Goal: Task Accomplishment & Management: Use online tool/utility

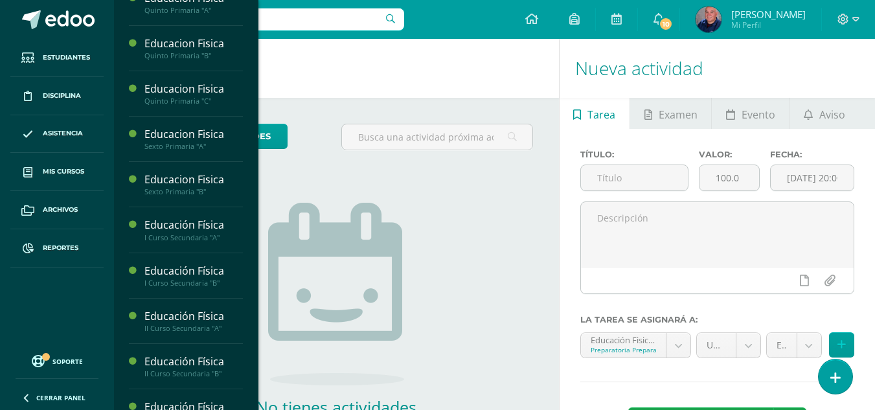
scroll to position [712, 0]
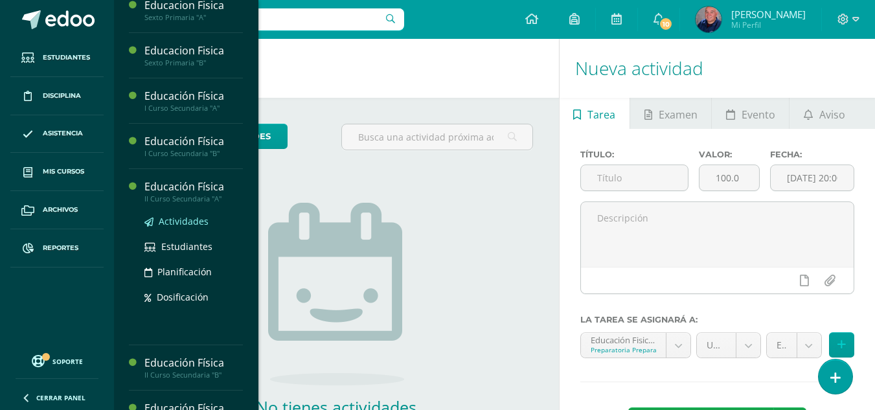
click at [182, 221] on span "Actividades" at bounding box center [184, 221] width 50 height 12
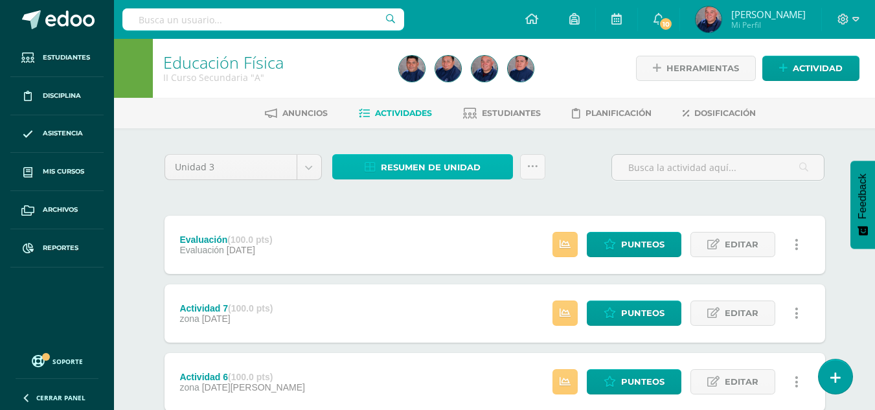
click at [413, 170] on span "Resumen de unidad" at bounding box center [431, 167] width 100 height 24
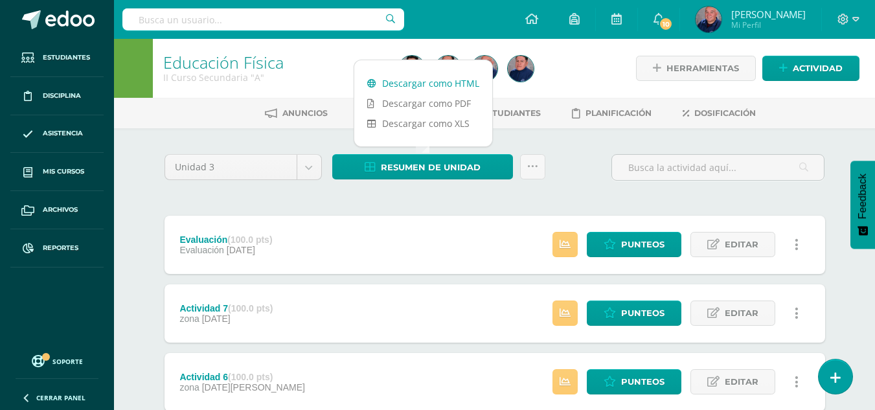
click at [422, 86] on link "Descargar como HTML" at bounding box center [423, 83] width 138 height 20
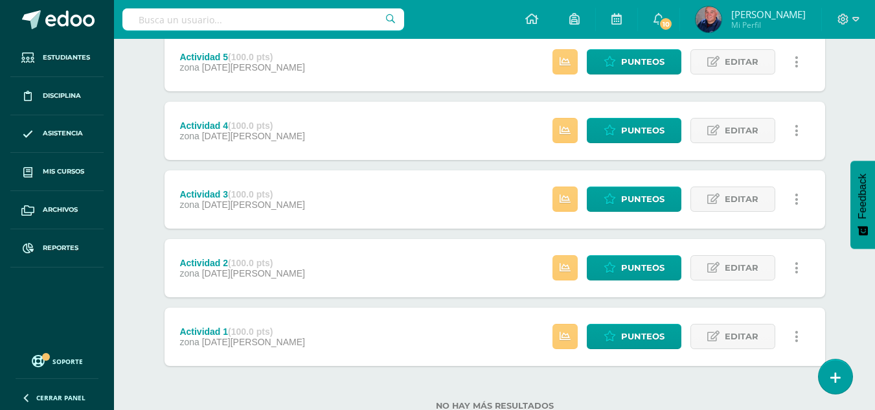
scroll to position [431, 0]
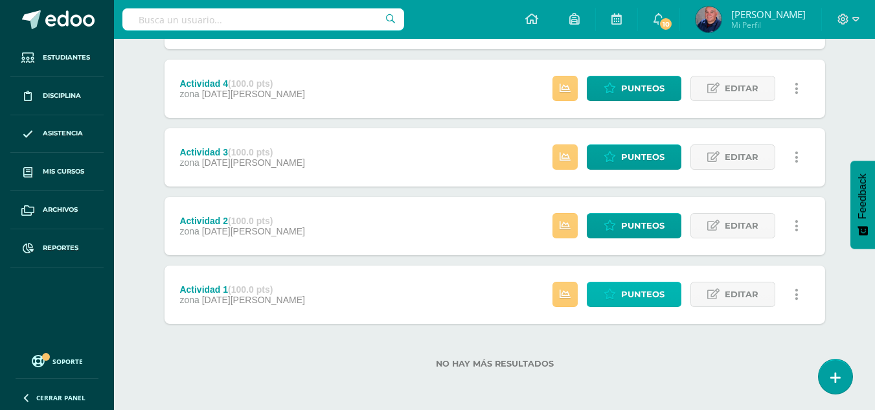
click at [639, 295] on span "Punteos" at bounding box center [642, 294] width 43 height 24
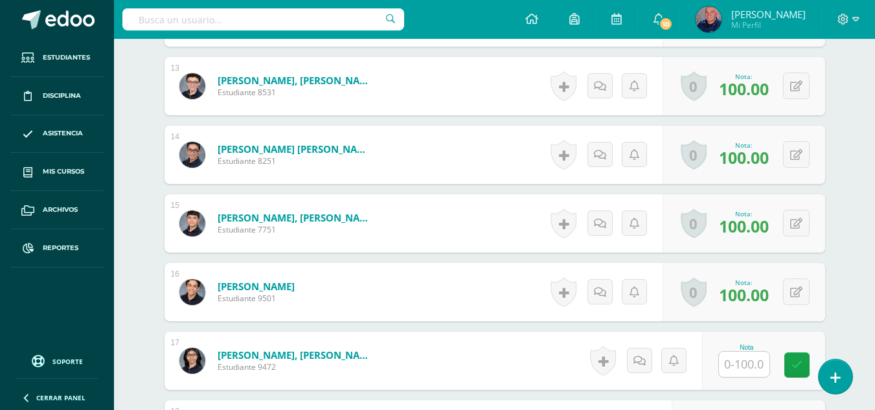
scroll to position [1294, 0]
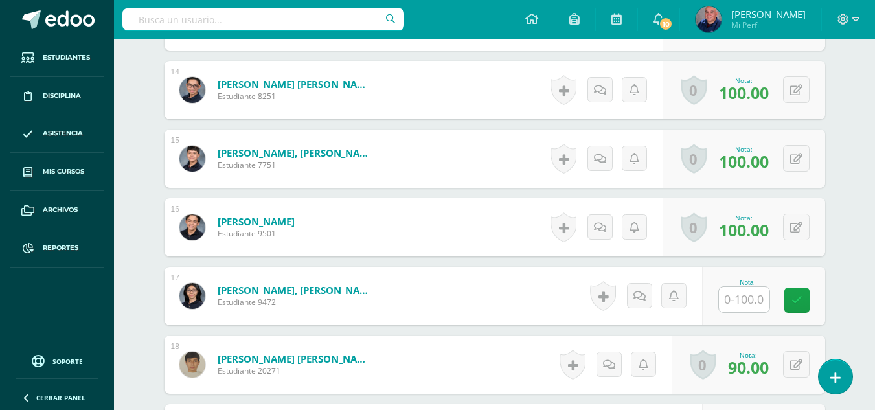
click at [732, 301] on input "text" at bounding box center [744, 299] width 51 height 25
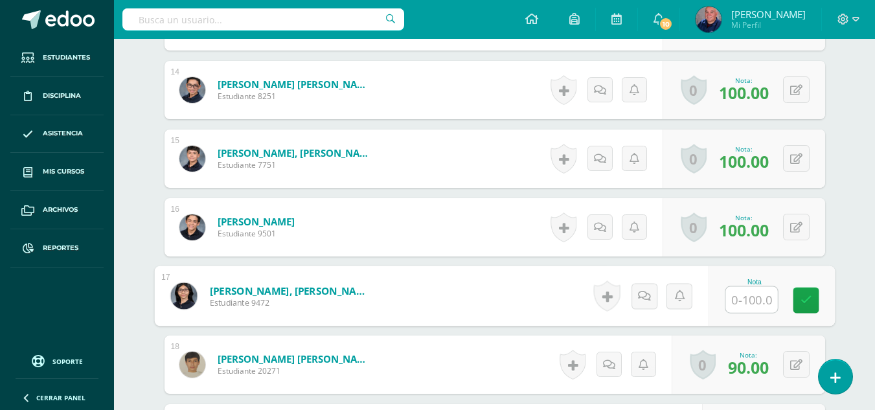
drag, startPoint x: 743, startPoint y: 301, endPoint x: 773, endPoint y: 302, distance: 29.1
click at [773, 302] on input "text" at bounding box center [751, 300] width 52 height 26
type input "0"
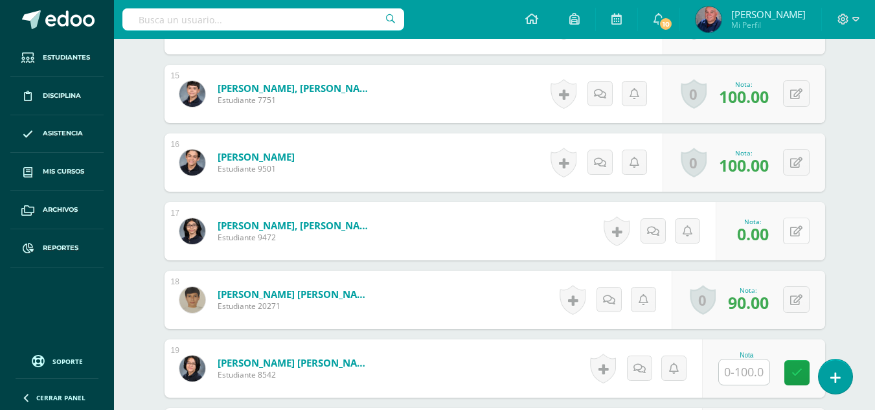
scroll to position [1423, 0]
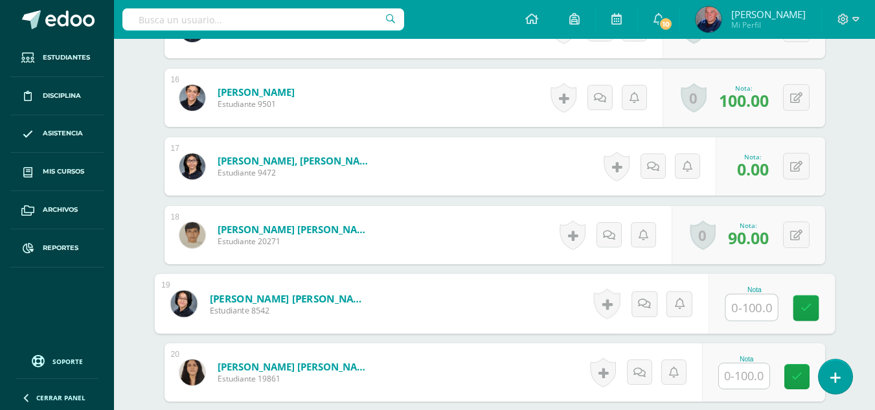
click at [742, 308] on input "text" at bounding box center [751, 308] width 52 height 26
type input "91"
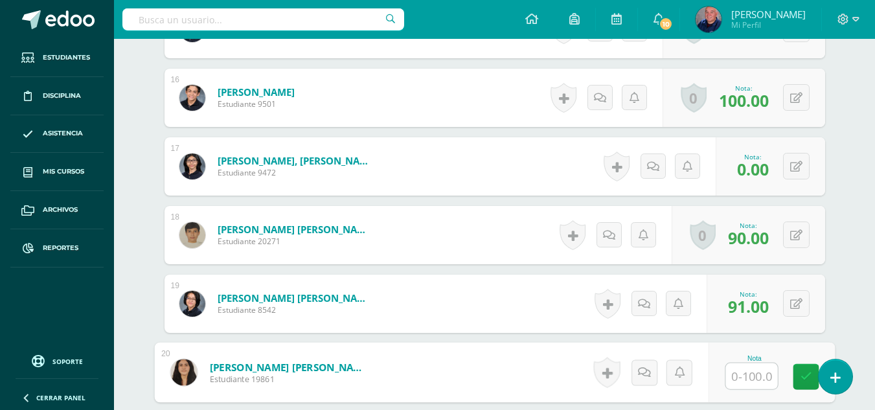
scroll to position [1488, 0]
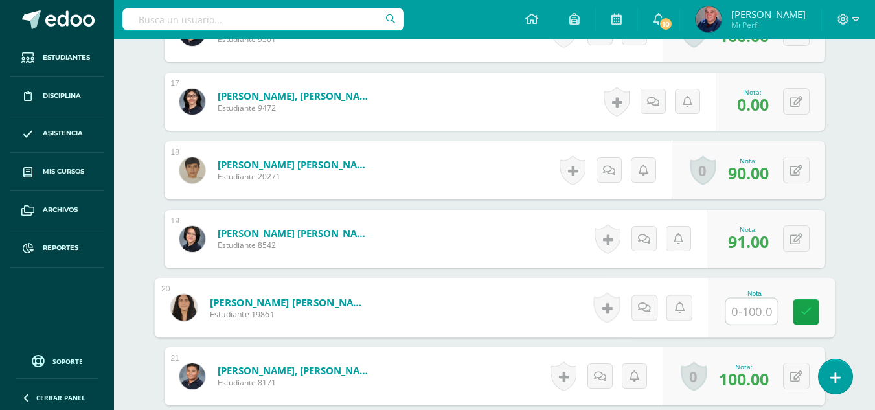
type input "0"
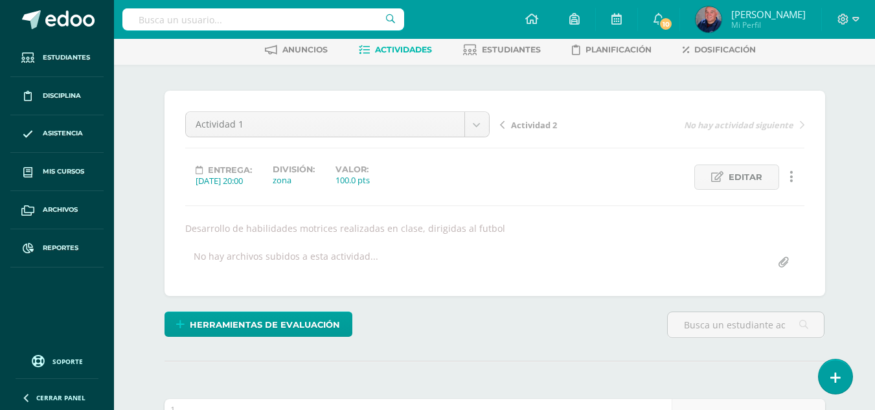
scroll to position [0, 0]
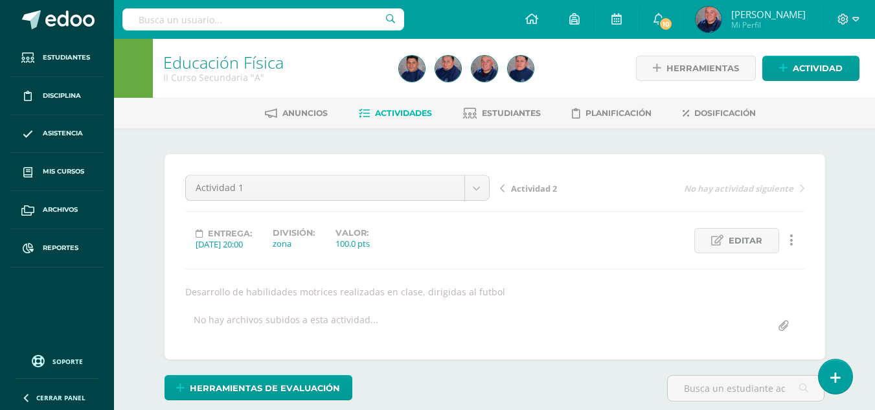
click at [534, 188] on span "Actividad 2" at bounding box center [534, 189] width 46 height 12
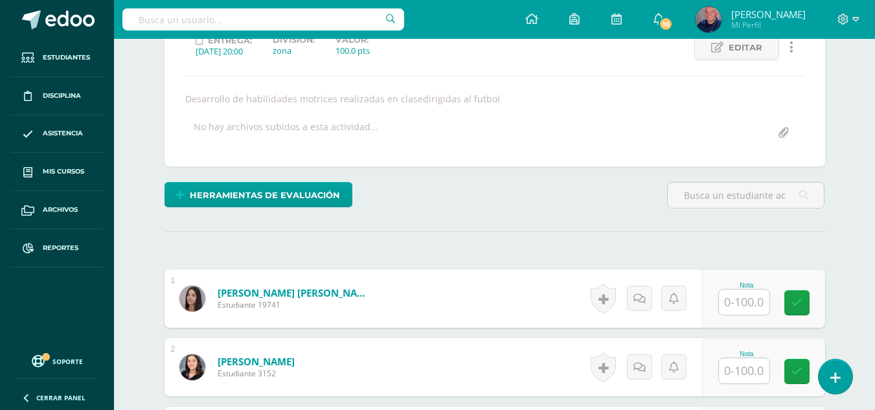
click at [741, 303] on input "text" at bounding box center [744, 301] width 51 height 25
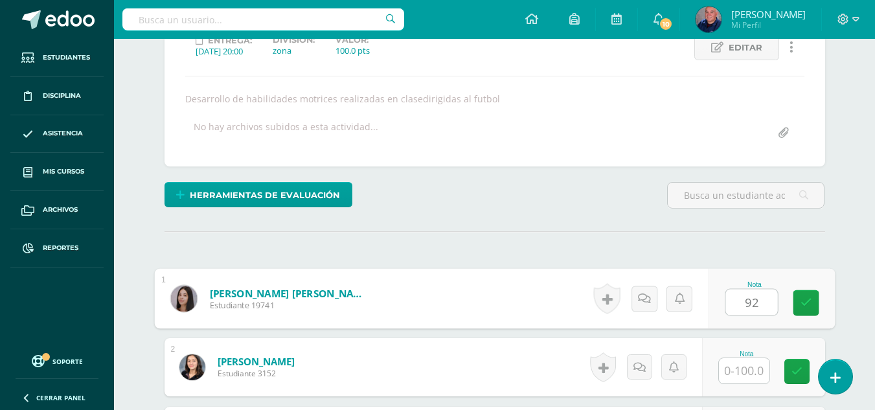
type input "92"
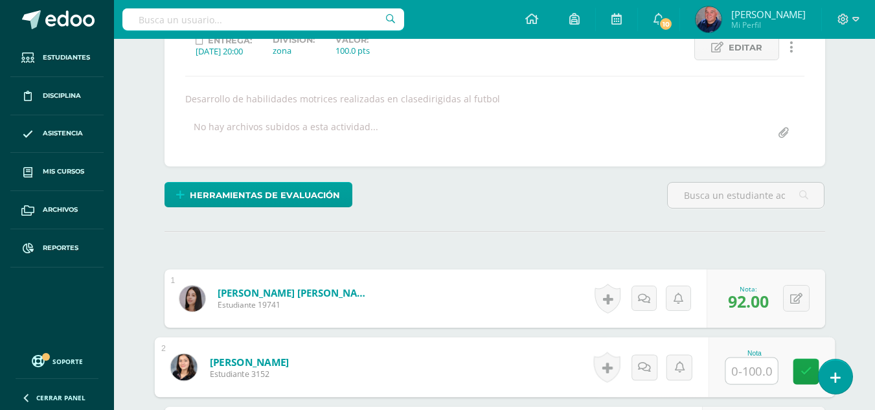
scroll to position [258, 0]
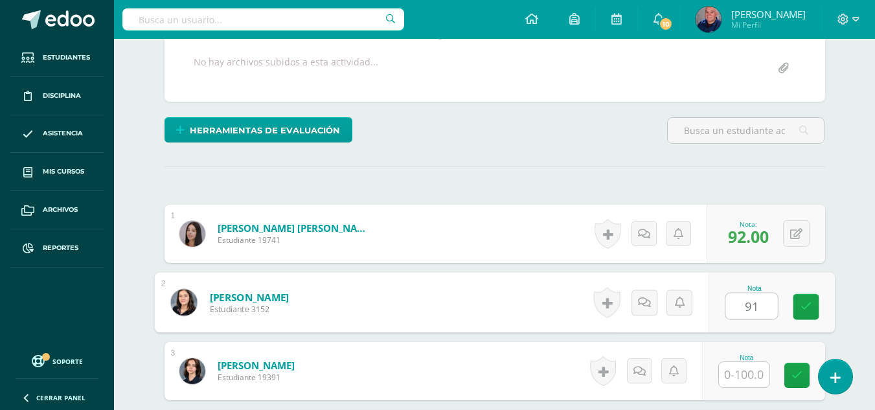
type input "91"
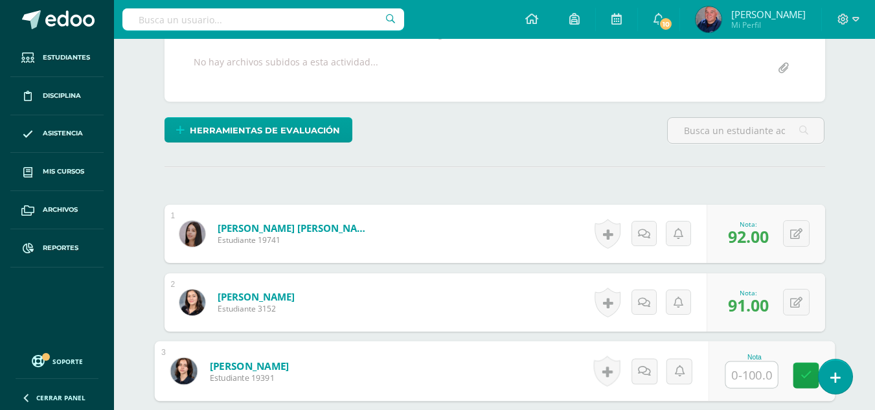
scroll to position [322, 0]
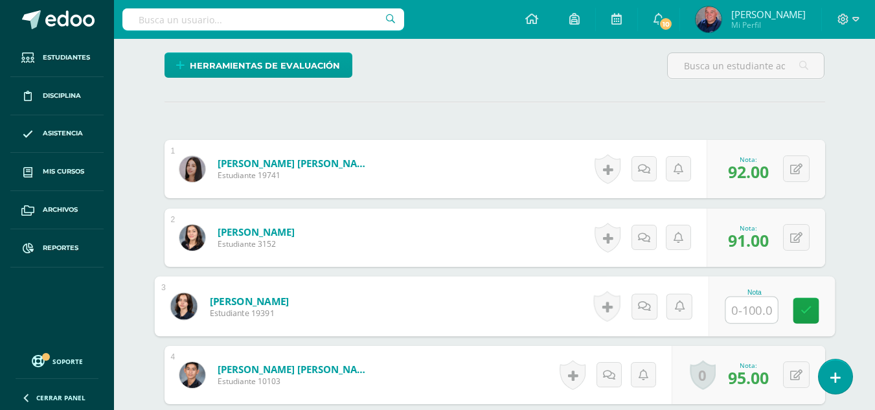
type input "0"
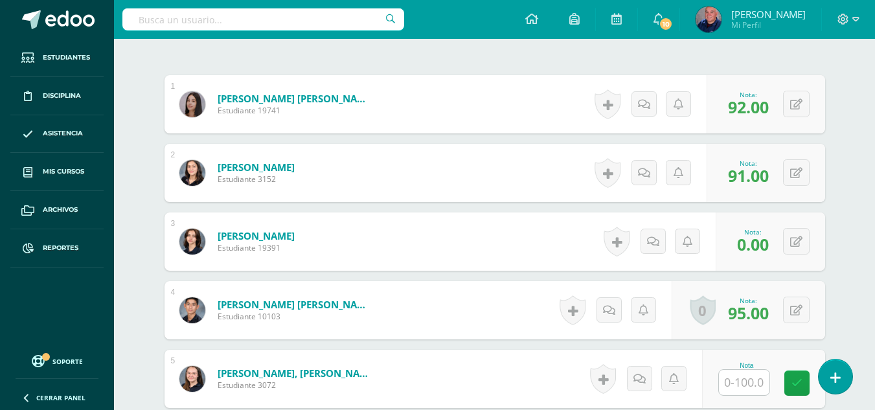
scroll to position [452, 0]
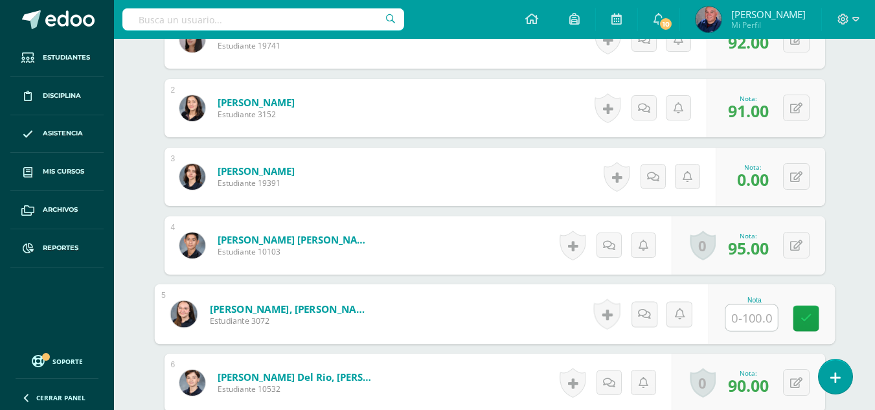
click at [746, 321] on input "text" at bounding box center [751, 318] width 52 height 26
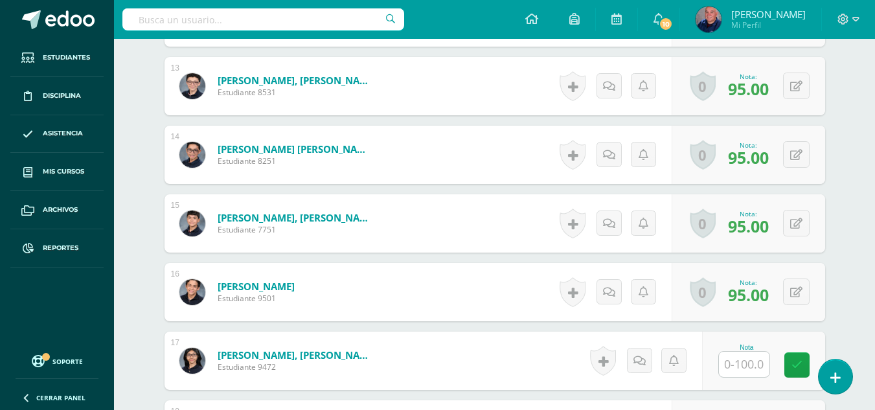
scroll to position [1294, 0]
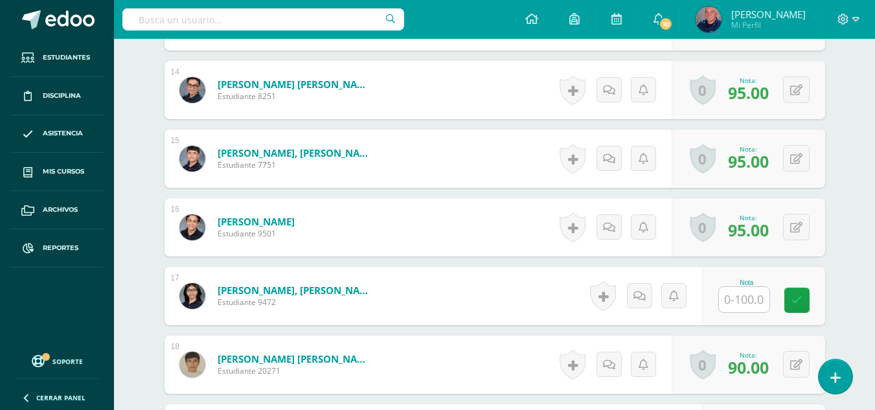
click at [755, 297] on input "text" at bounding box center [744, 299] width 51 height 25
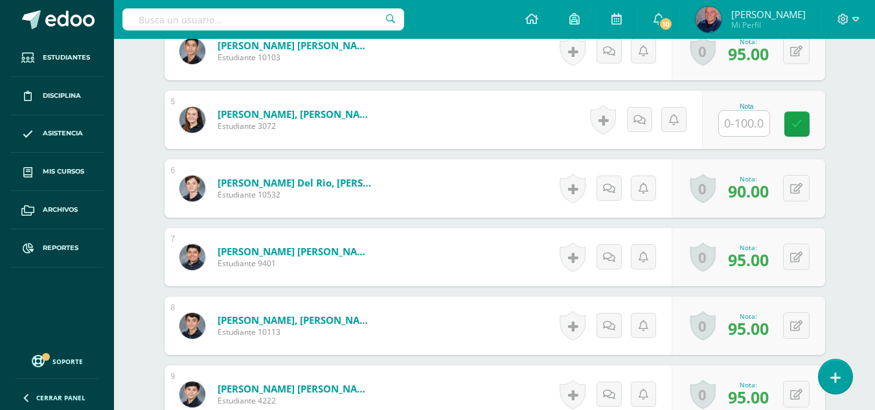
scroll to position [517, 0]
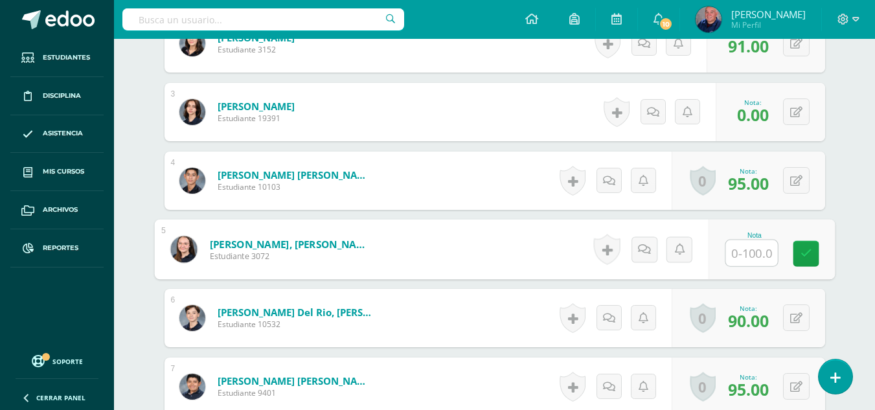
click at [741, 251] on input "text" at bounding box center [751, 253] width 52 height 26
type input "90"
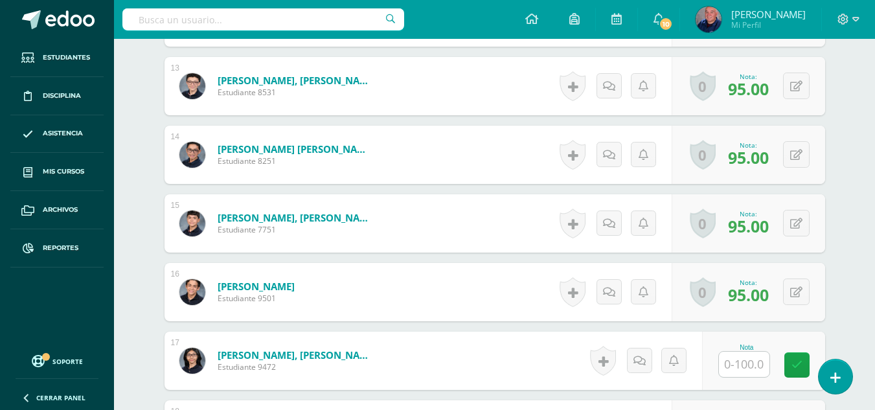
scroll to position [1294, 0]
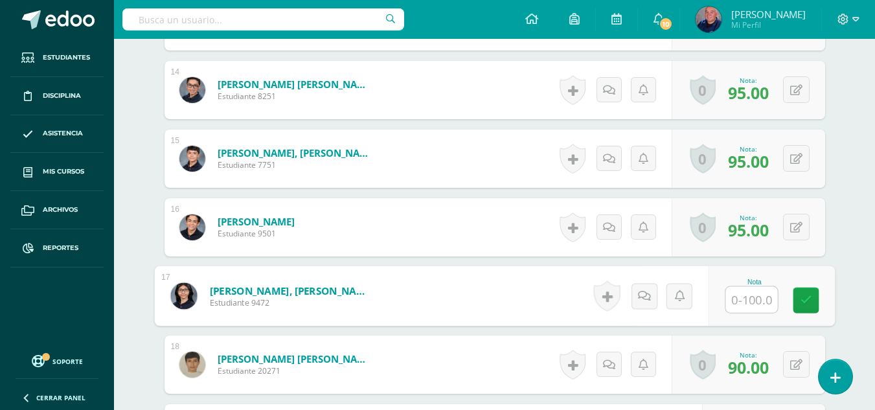
click at [755, 308] on input "text" at bounding box center [751, 300] width 52 height 26
type input "92"
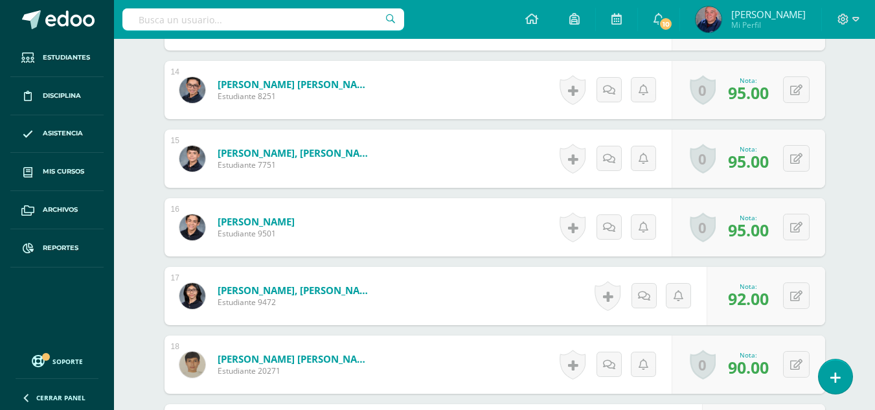
scroll to position [1423, 0]
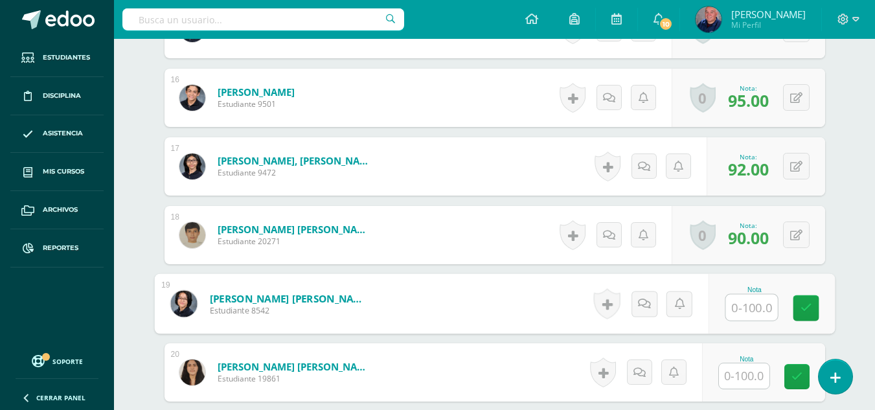
click at [751, 308] on input "text" at bounding box center [751, 308] width 52 height 26
type input "91"
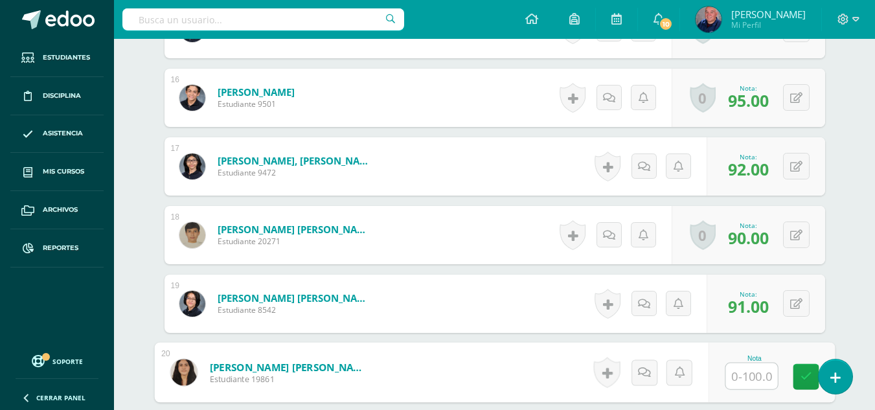
scroll to position [1488, 0]
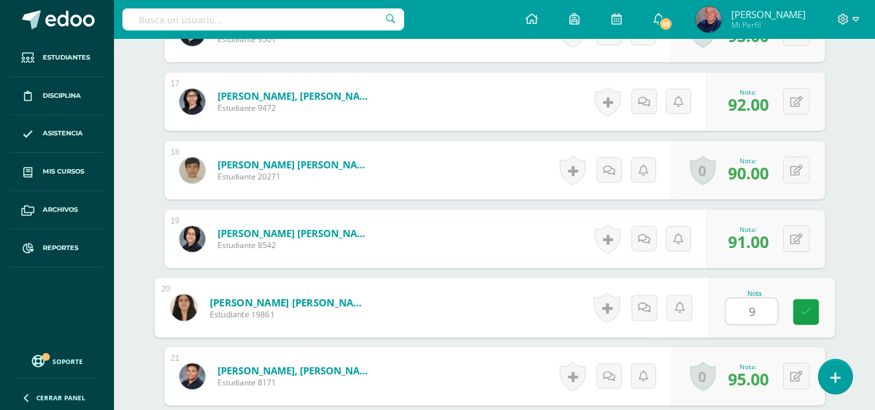
type input "95"
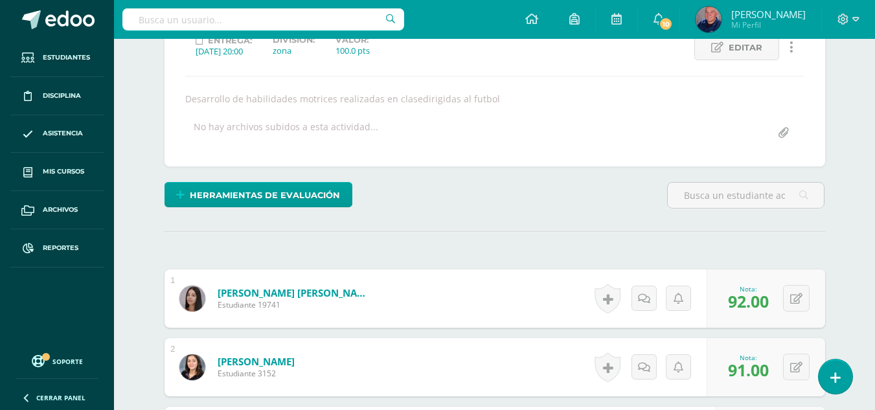
scroll to position [0, 0]
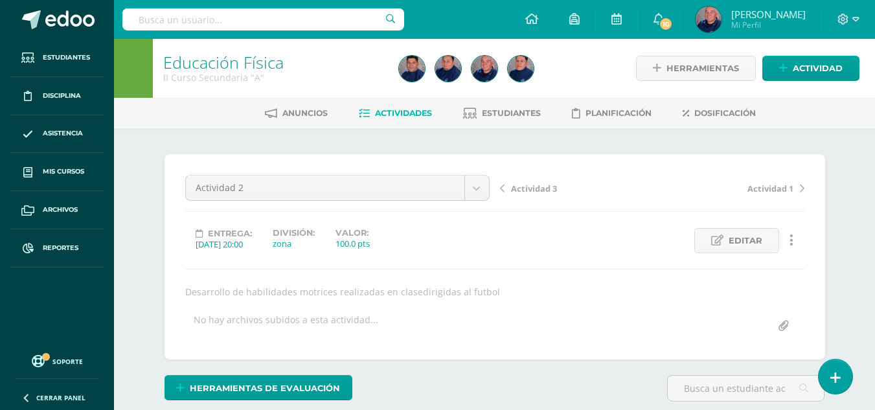
click at [546, 190] on span "Actividad 3" at bounding box center [534, 189] width 46 height 12
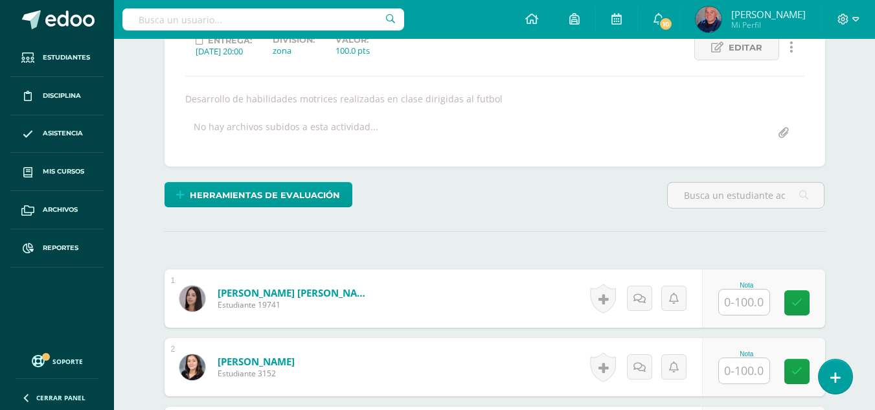
scroll to position [258, 0]
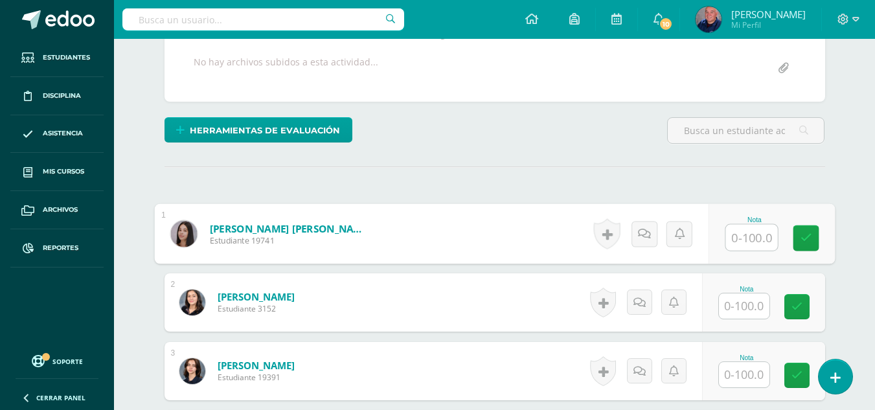
click at [749, 240] on input "text" at bounding box center [751, 238] width 52 height 26
type input "92"
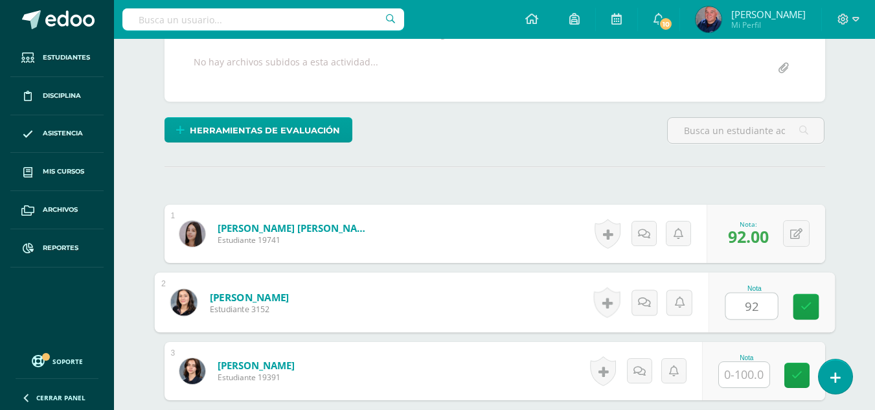
type input "92"
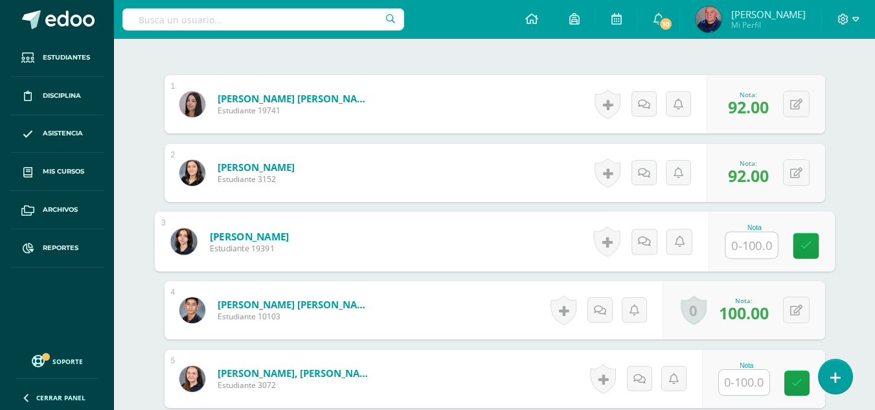
scroll to position [452, 0]
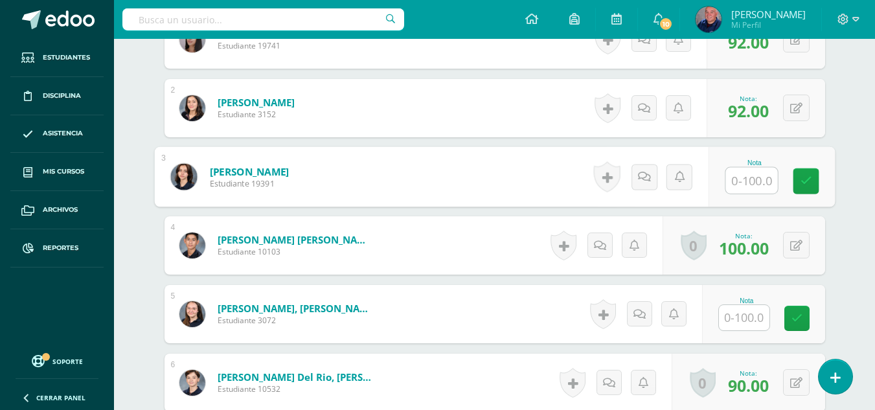
type input "0"
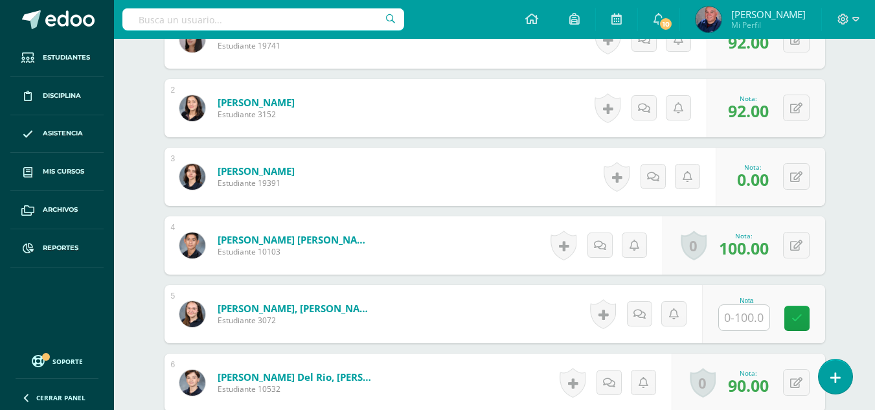
scroll to position [582, 0]
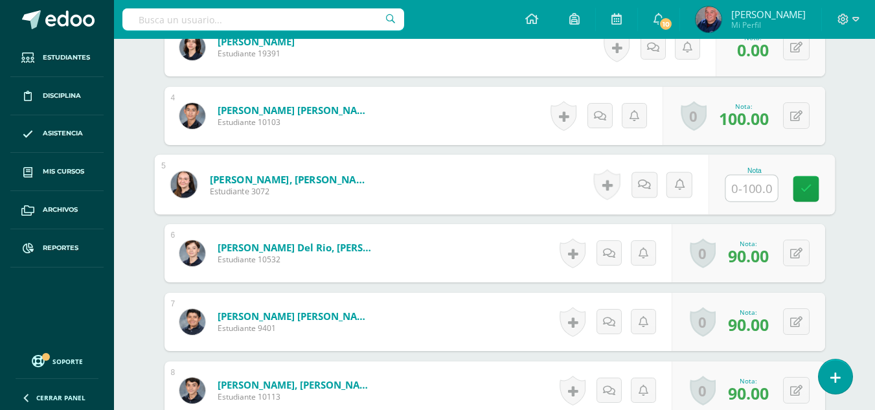
click at [739, 181] on input "text" at bounding box center [751, 188] width 52 height 26
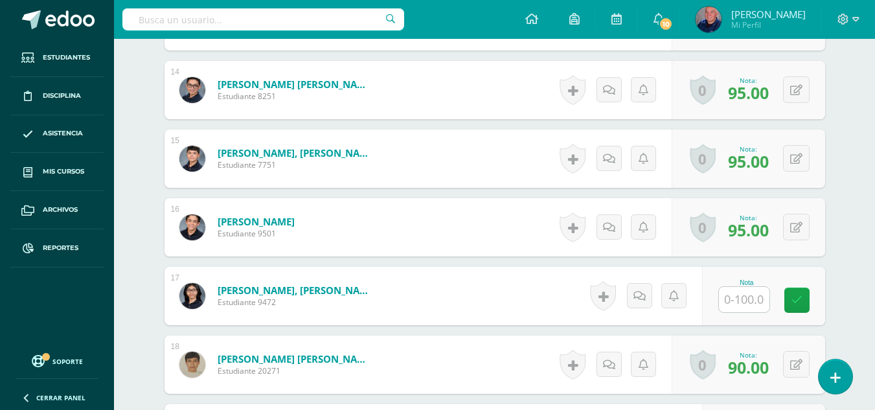
scroll to position [1359, 0]
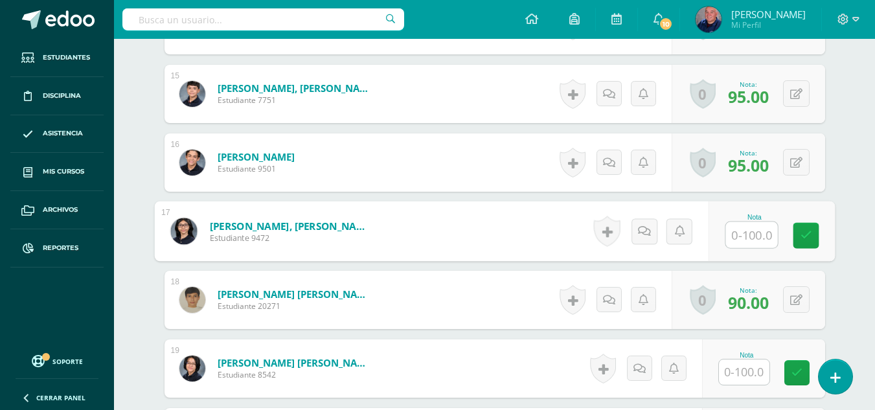
click at [740, 231] on input "text" at bounding box center [751, 235] width 52 height 26
type input "91"
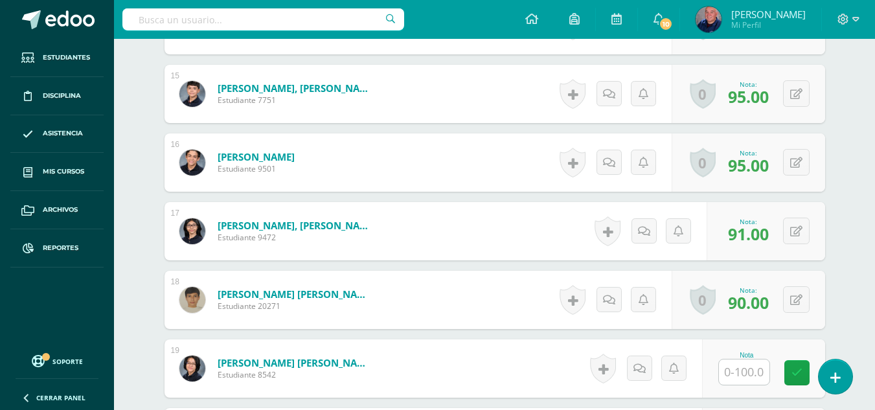
scroll to position [1488, 0]
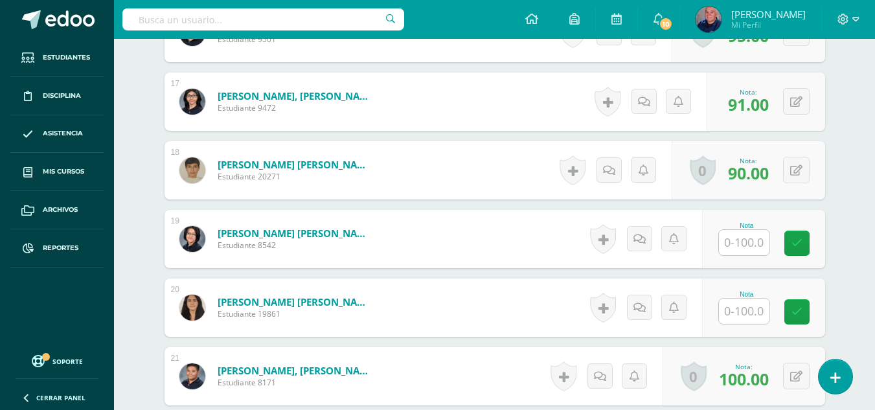
click at [740, 240] on input "text" at bounding box center [744, 242] width 51 height 25
type input "90"
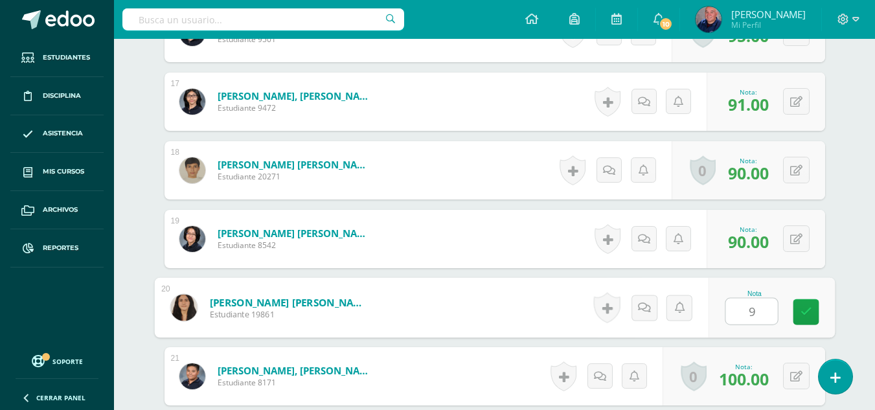
type input "95"
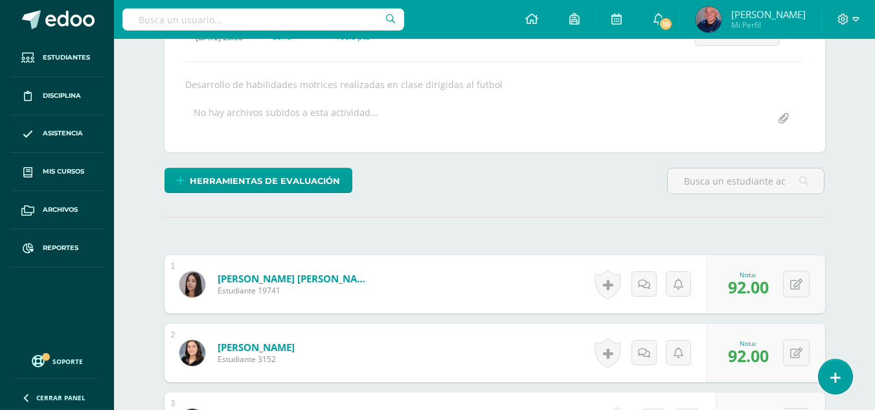
scroll to position [13, 0]
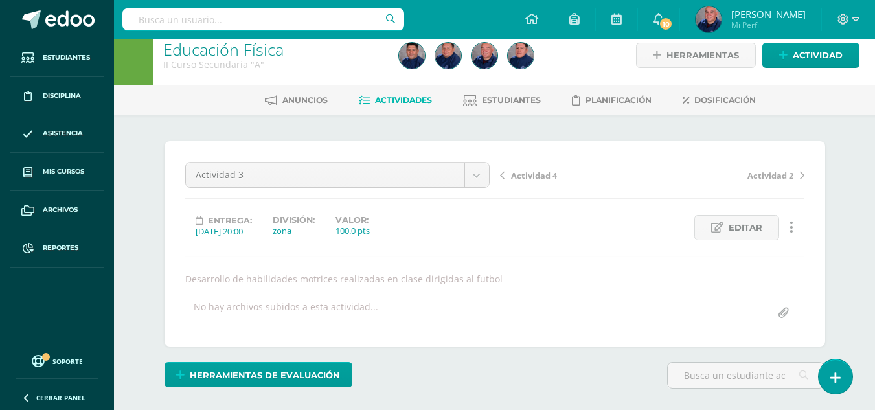
click at [756, 177] on span "Actividad 2" at bounding box center [770, 176] width 46 height 12
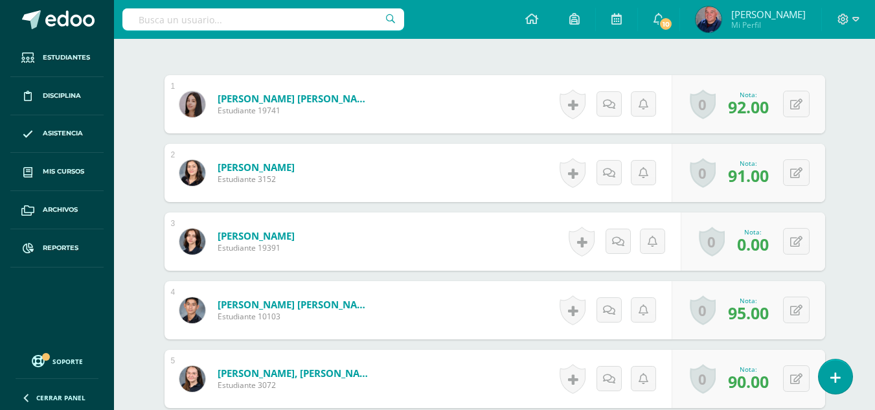
scroll to position [452, 0]
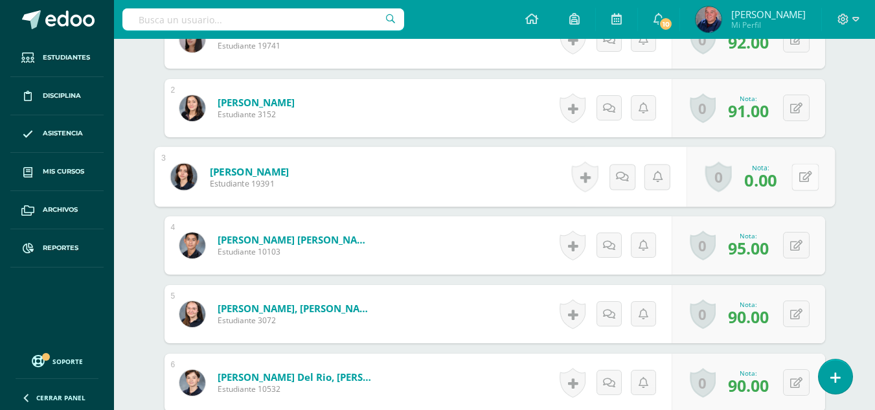
click at [798, 177] on icon at bounding box center [804, 176] width 13 height 11
type input "85"
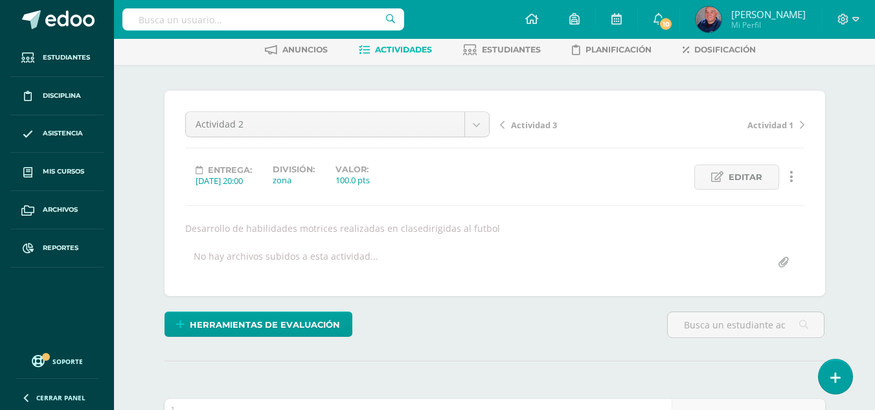
scroll to position [0, 0]
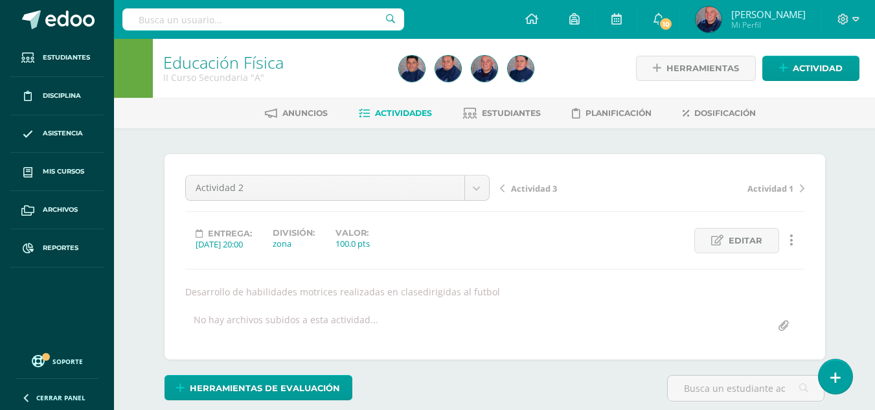
click at [527, 191] on span "Actividad 3" at bounding box center [534, 189] width 46 height 12
click at [527, 191] on span "Actividad 4" at bounding box center [534, 188] width 46 height 12
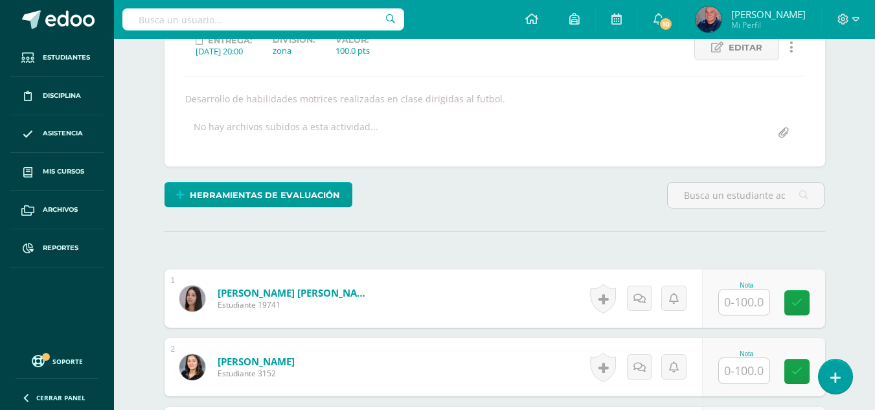
scroll to position [322, 0]
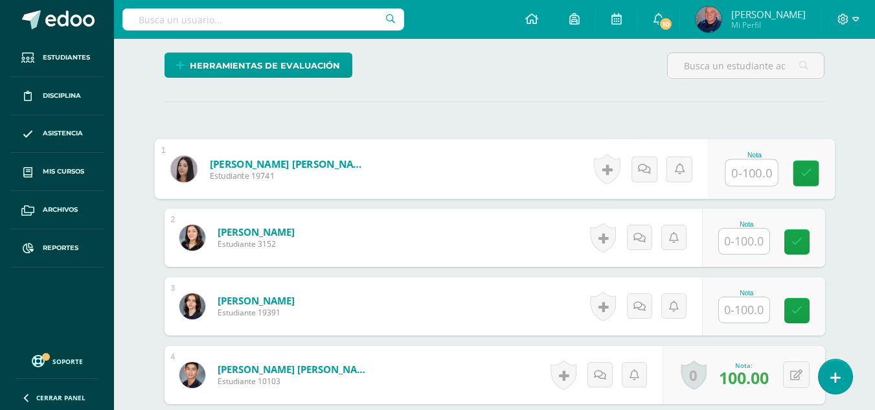
click at [747, 177] on input "text" at bounding box center [751, 173] width 52 height 26
type input "85"
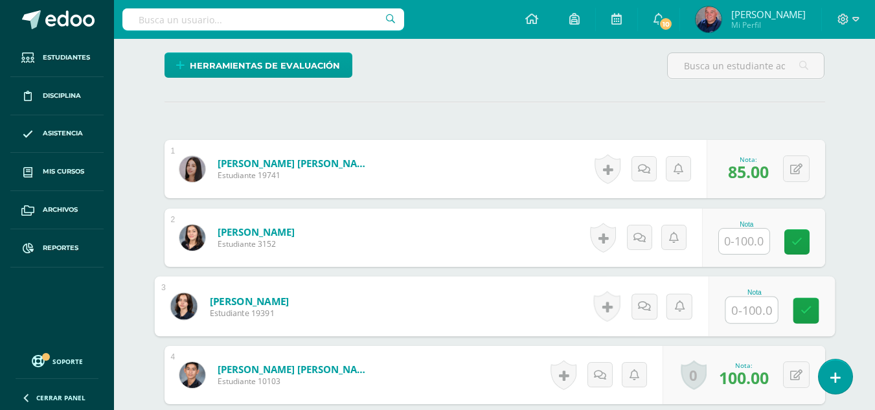
click at [752, 312] on input "text" at bounding box center [751, 310] width 52 height 26
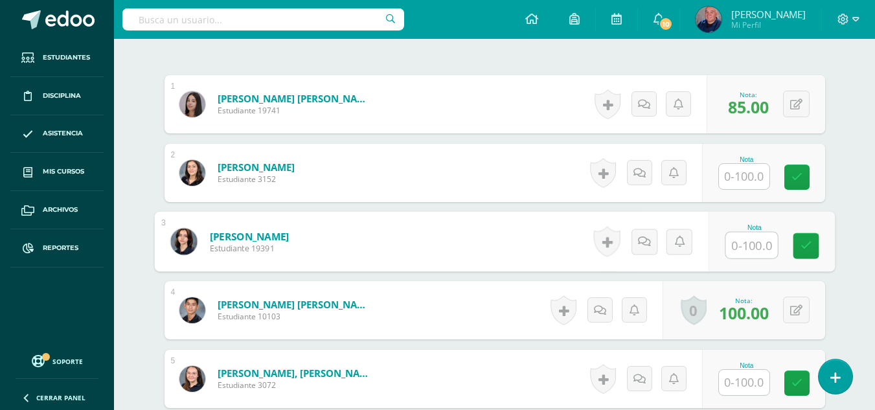
scroll to position [452, 0]
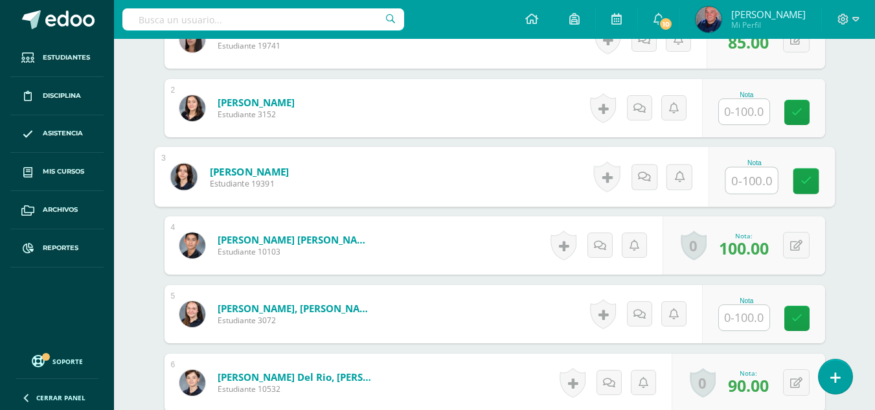
click at [745, 322] on input "text" at bounding box center [744, 317] width 51 height 25
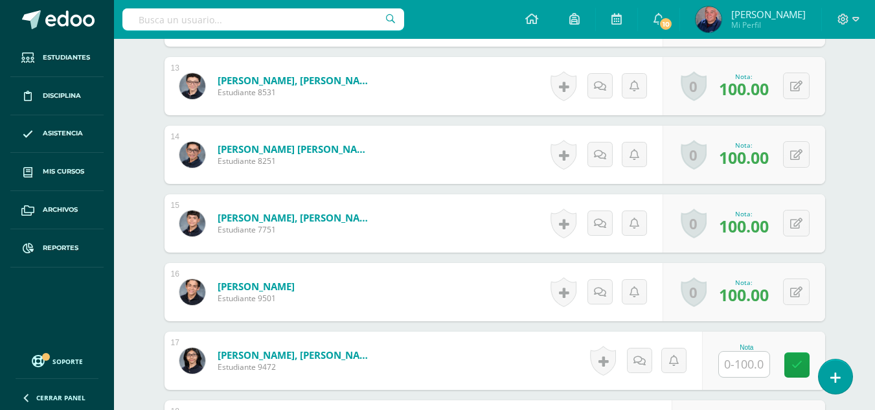
scroll to position [1359, 0]
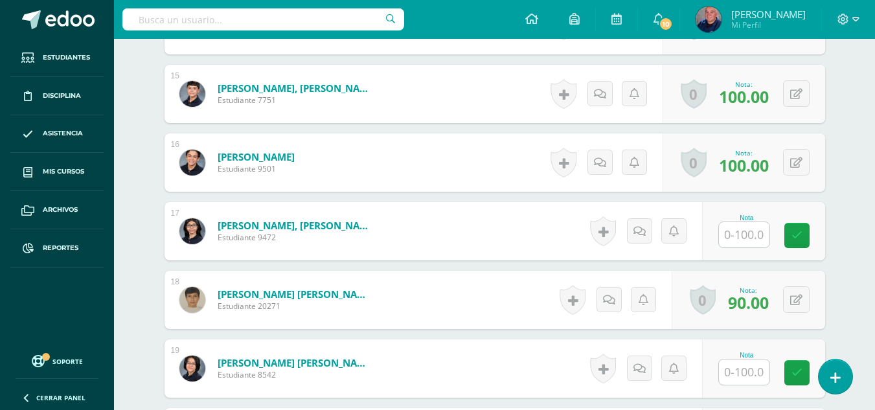
click at [747, 233] on input "text" at bounding box center [744, 234] width 51 height 25
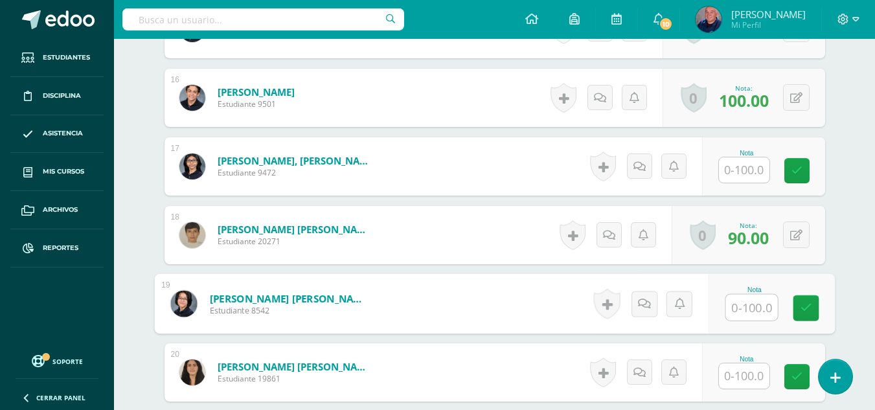
click at [747, 308] on input "text" at bounding box center [751, 308] width 52 height 26
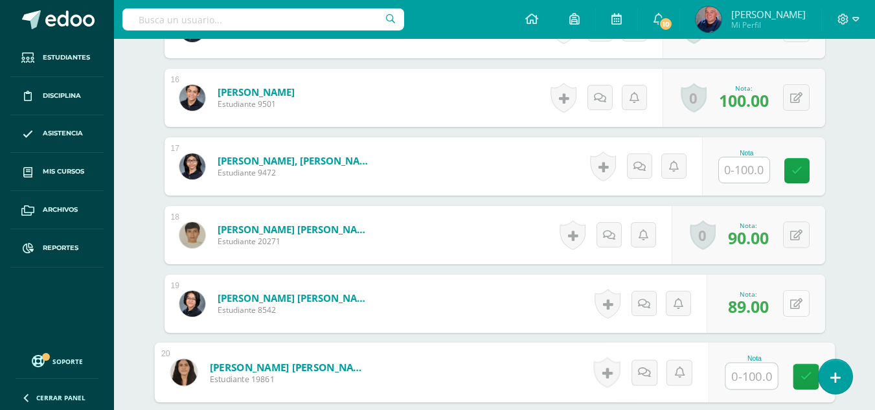
click at [801, 302] on icon at bounding box center [796, 304] width 12 height 11
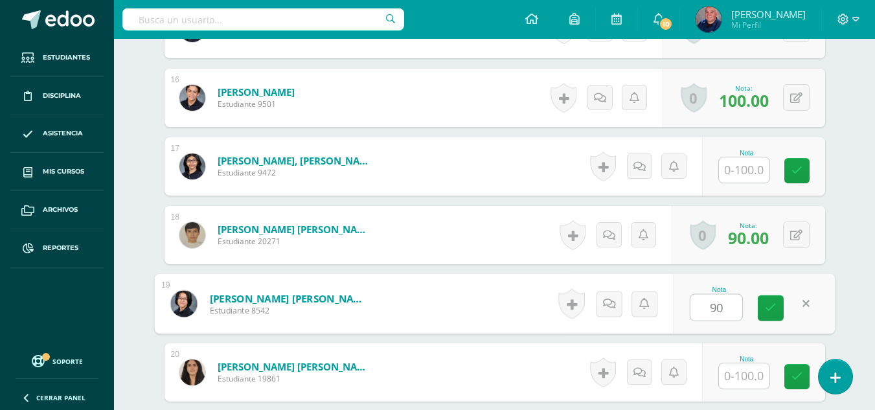
type input "90"
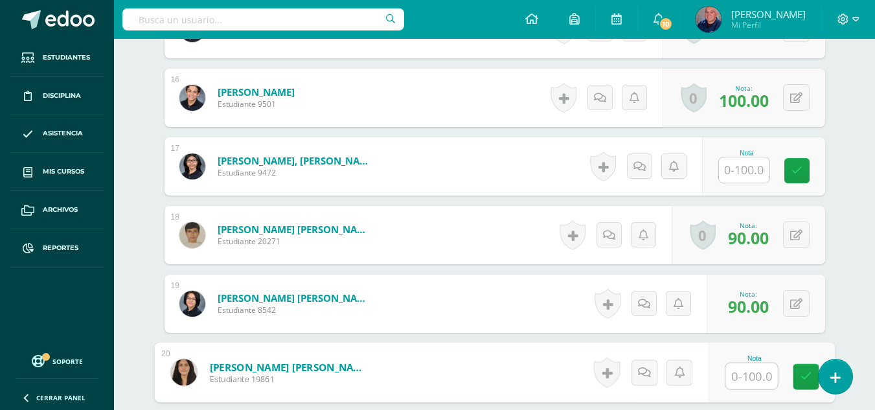
scroll to position [1488, 0]
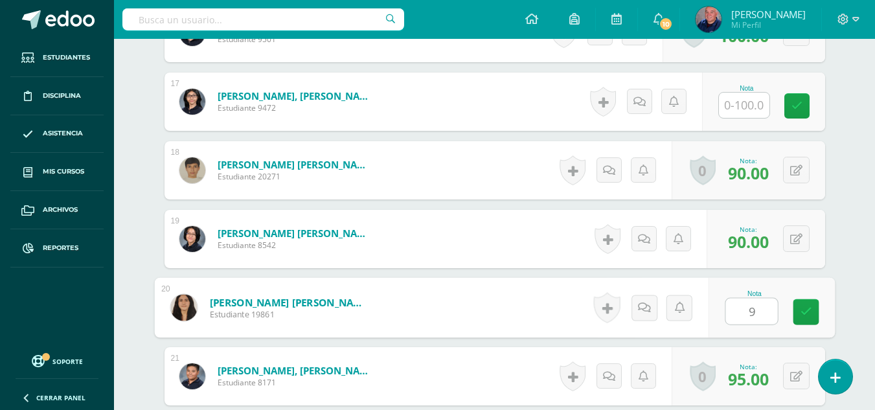
type input "96"
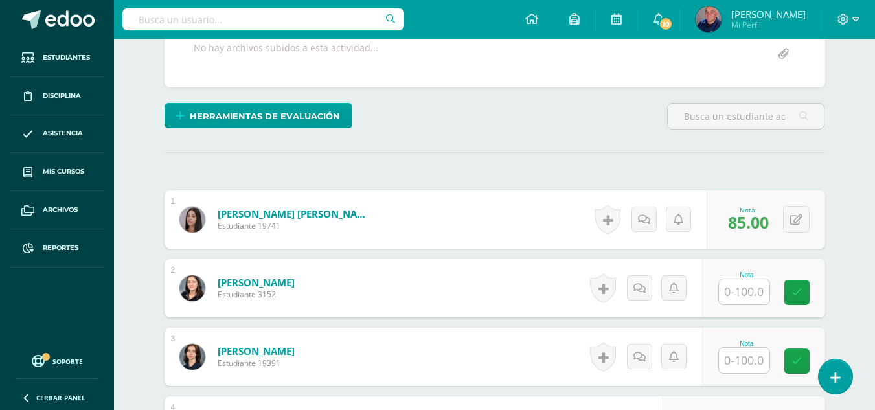
scroll to position [13, 0]
